Goal: Transaction & Acquisition: Purchase product/service

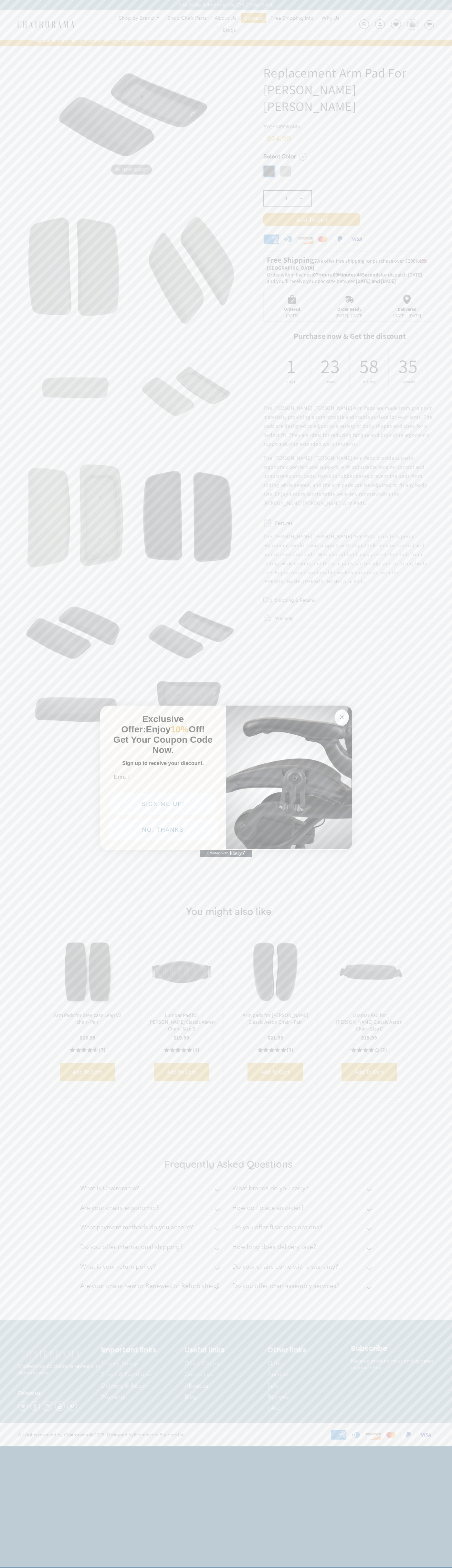
click at [342, 716] on icon "Close dialog" at bounding box center [341, 717] width 3 height 3
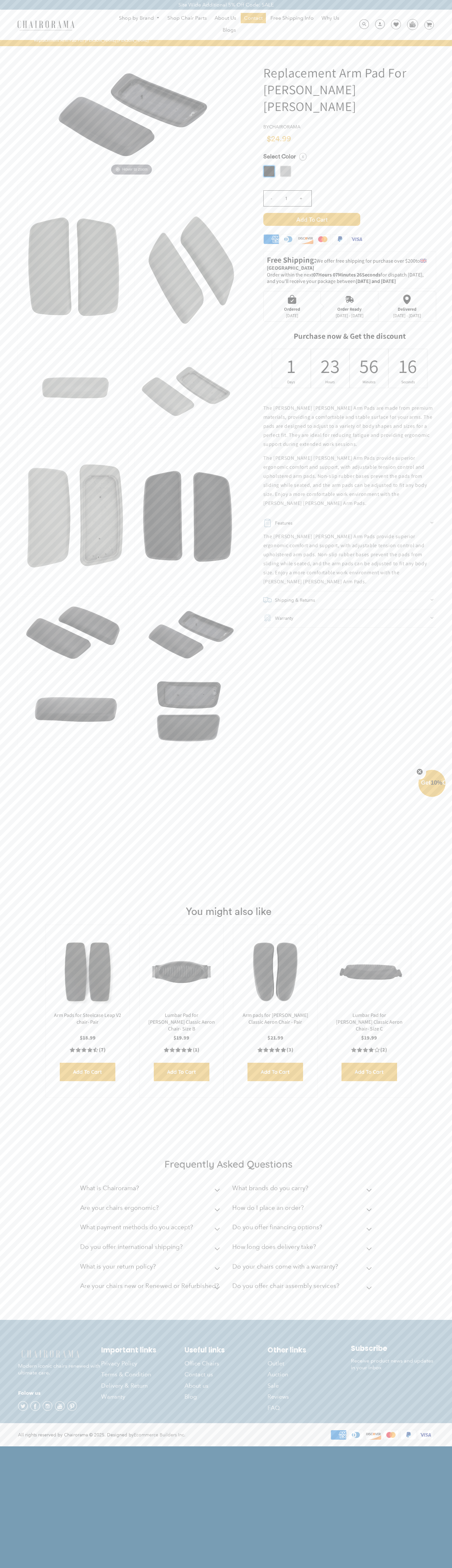
click at [311, 213] on span "Add to Cart" at bounding box center [311, 219] width 97 height 13
click at [412, 24] on img at bounding box center [412, 24] width 10 height 10
